Goal: Task Accomplishment & Management: Use online tool/utility

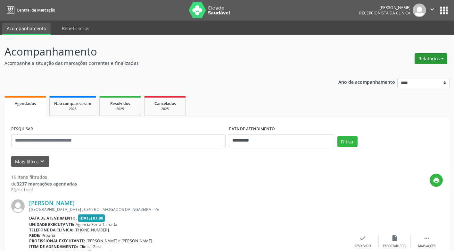
click at [427, 56] on button "Relatórios" at bounding box center [431, 58] width 33 height 11
click at [395, 72] on link "Agendamentos" at bounding box center [413, 72] width 69 height 9
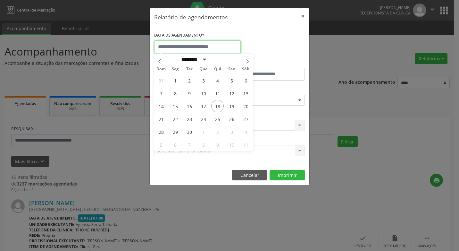
click at [203, 45] on input "text" at bounding box center [197, 46] width 87 height 13
click at [219, 106] on span "18" at bounding box center [217, 106] width 12 height 12
type input "**********"
click at [219, 106] on span "18" at bounding box center [217, 106] width 12 height 12
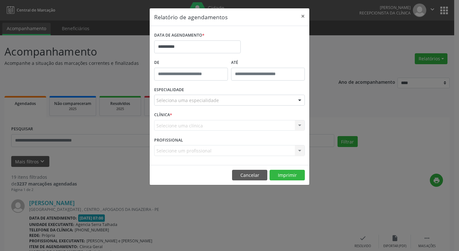
click at [219, 106] on div "ESPECIALIDADE Seleciona uma especialidade Todas as especialidades Alergologia A…" at bounding box center [230, 97] width 154 height 25
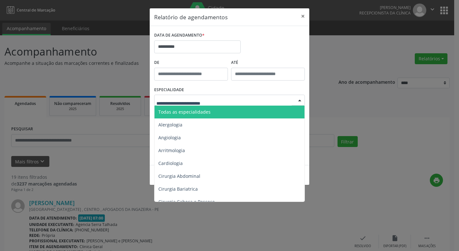
click at [300, 99] on div at bounding box center [300, 100] width 10 height 11
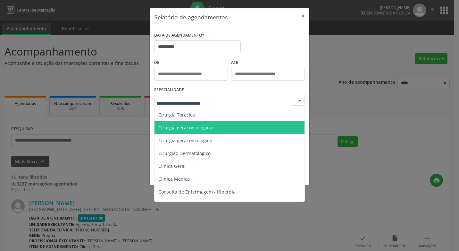
scroll to position [192, 0]
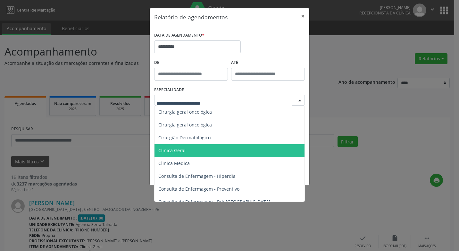
click at [193, 152] on span "Clinica Geral" at bounding box center [229, 150] width 151 height 13
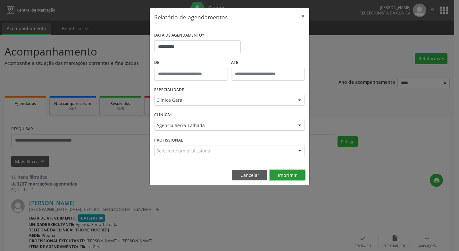
click at [280, 175] on button "Imprimir" at bounding box center [287, 175] width 35 height 11
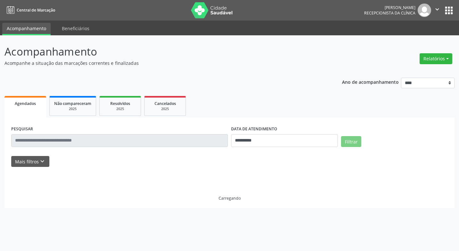
click at [434, 56] on button "Relatórios" at bounding box center [436, 58] width 33 height 11
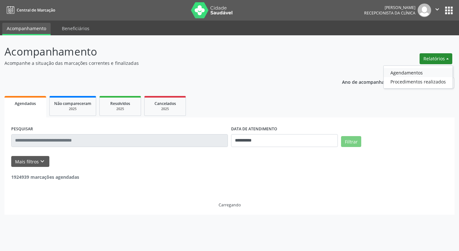
click at [413, 72] on link "Agendamentos" at bounding box center [418, 72] width 69 height 9
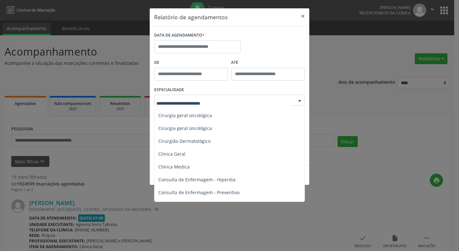
scroll to position [192, 0]
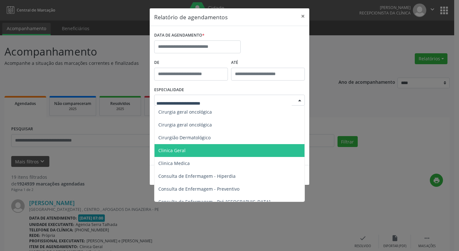
click at [163, 151] on span "Clinica Geral" at bounding box center [171, 150] width 27 height 6
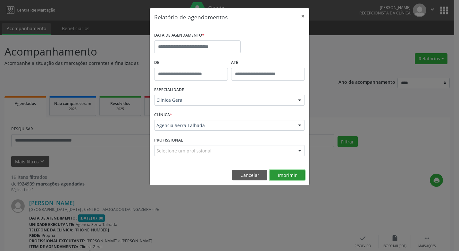
click at [285, 175] on button "Imprimir" at bounding box center [287, 175] width 35 height 11
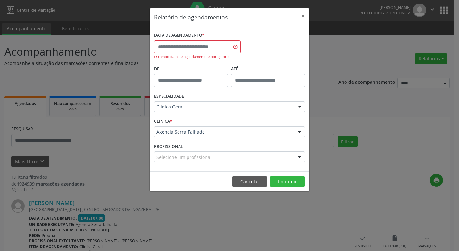
click at [301, 157] on div at bounding box center [300, 157] width 10 height 11
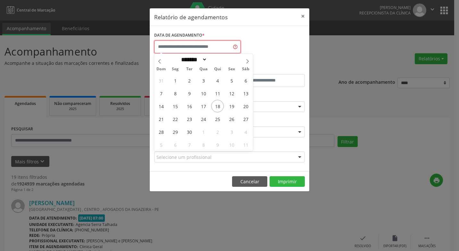
click at [194, 46] on input "text" at bounding box center [197, 46] width 87 height 13
click at [217, 106] on span "18" at bounding box center [217, 106] width 12 height 12
type input "**********"
click at [217, 106] on span "18" at bounding box center [217, 106] width 12 height 12
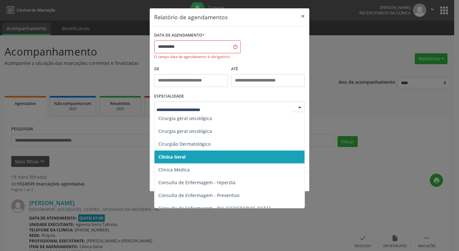
click at [187, 157] on span "Clinica Geral" at bounding box center [229, 156] width 151 height 13
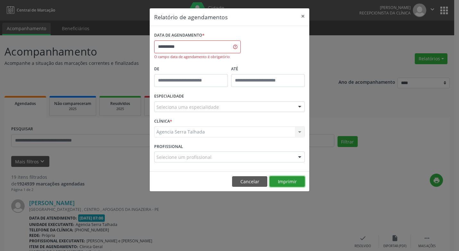
click at [286, 181] on button "Imprimir" at bounding box center [287, 181] width 35 height 11
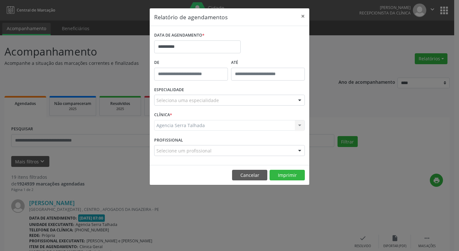
click at [177, 123] on div "Agencia Serra Talhada Agencia Serra Talhada Nenhum resultado encontrado para: "…" at bounding box center [229, 125] width 151 height 11
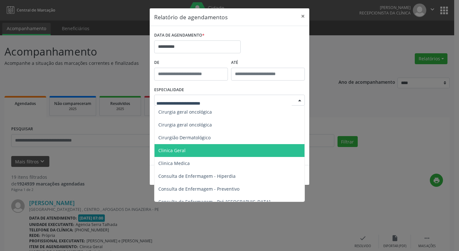
click at [176, 151] on span "Clinica Geral" at bounding box center [171, 150] width 27 height 6
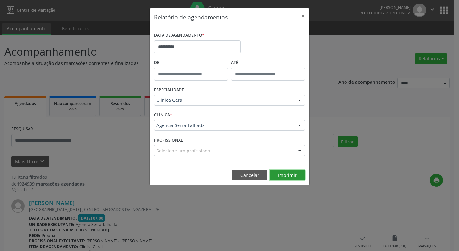
click at [287, 176] on button "Imprimir" at bounding box center [287, 175] width 35 height 11
